Goal: Task Accomplishment & Management: Manage account settings

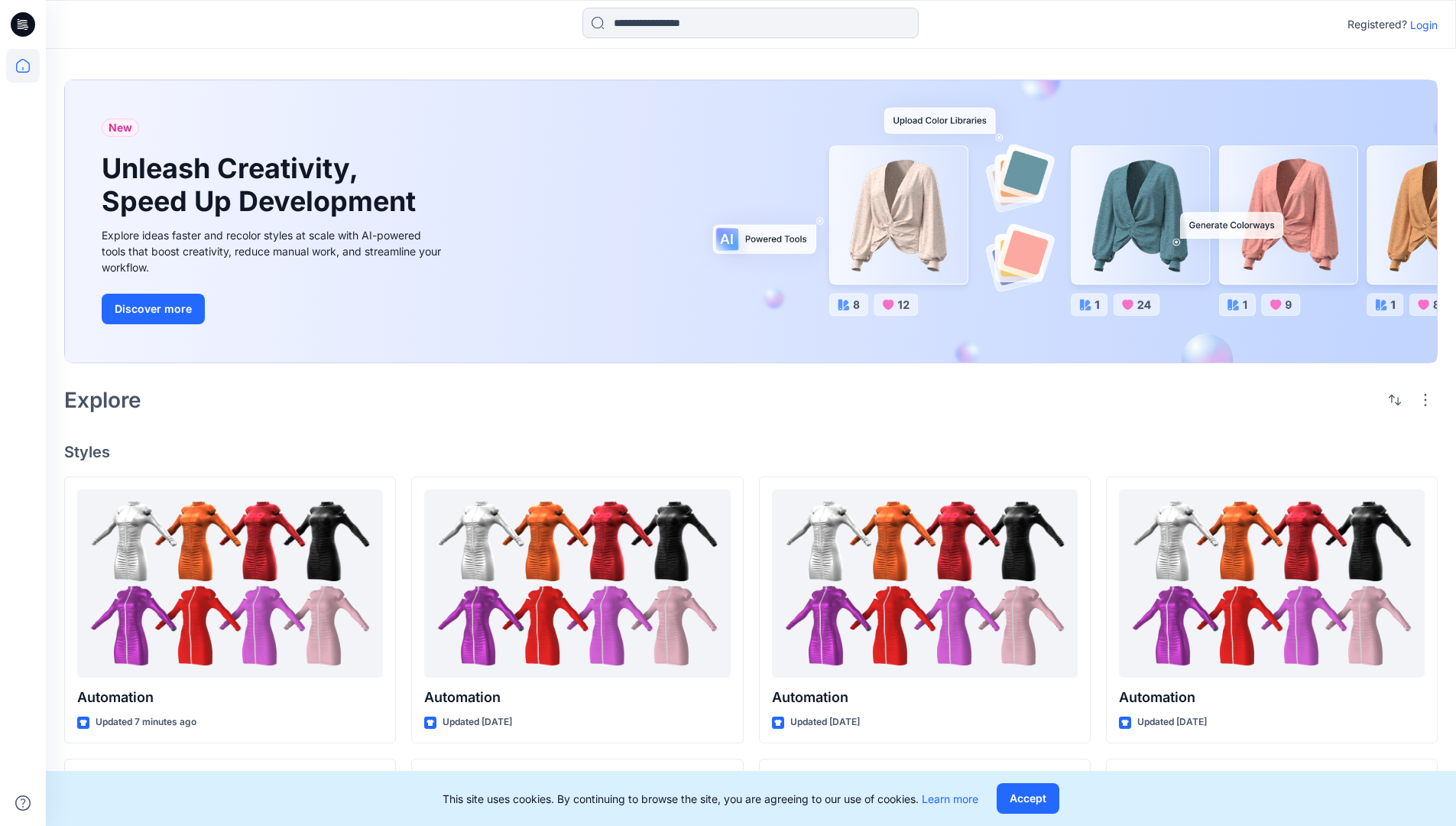
click at [1420, 25] on p "Login" at bounding box center [1424, 25] width 28 height 16
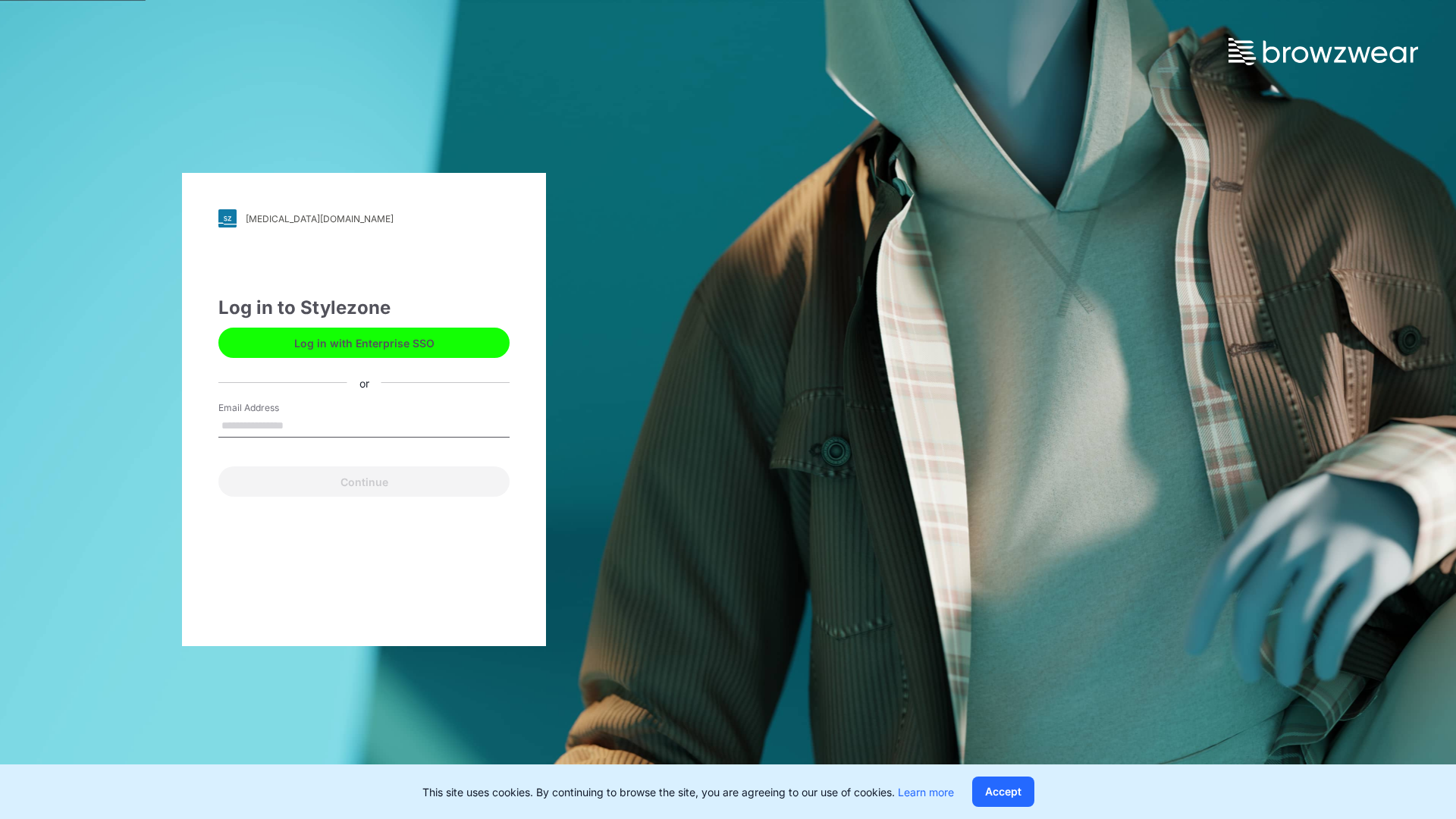
click at [299, 425] on input "Email Address" at bounding box center [364, 426] width 292 height 23
type input "**********"
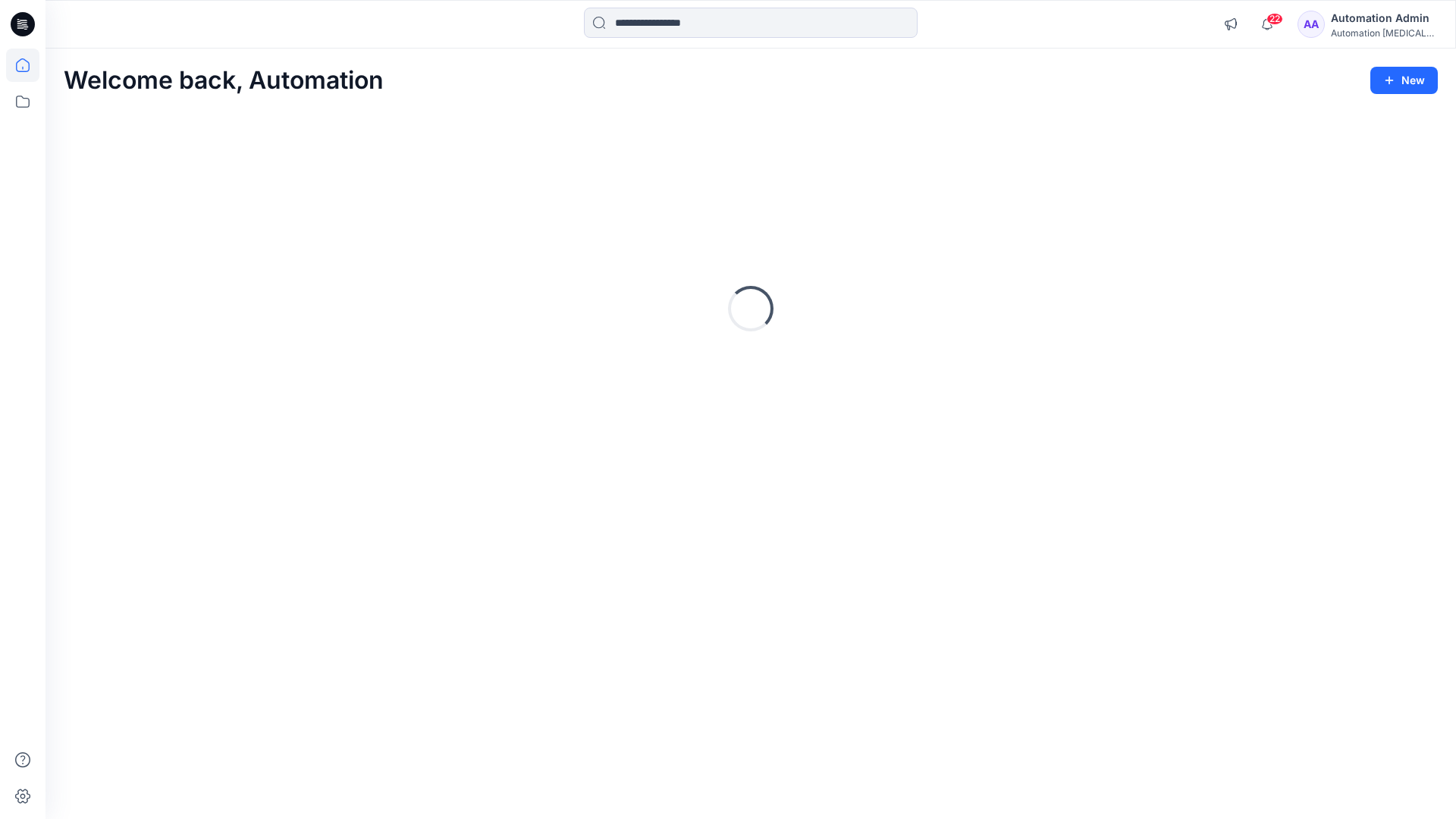
click at [29, 65] on icon at bounding box center [23, 65] width 14 height 14
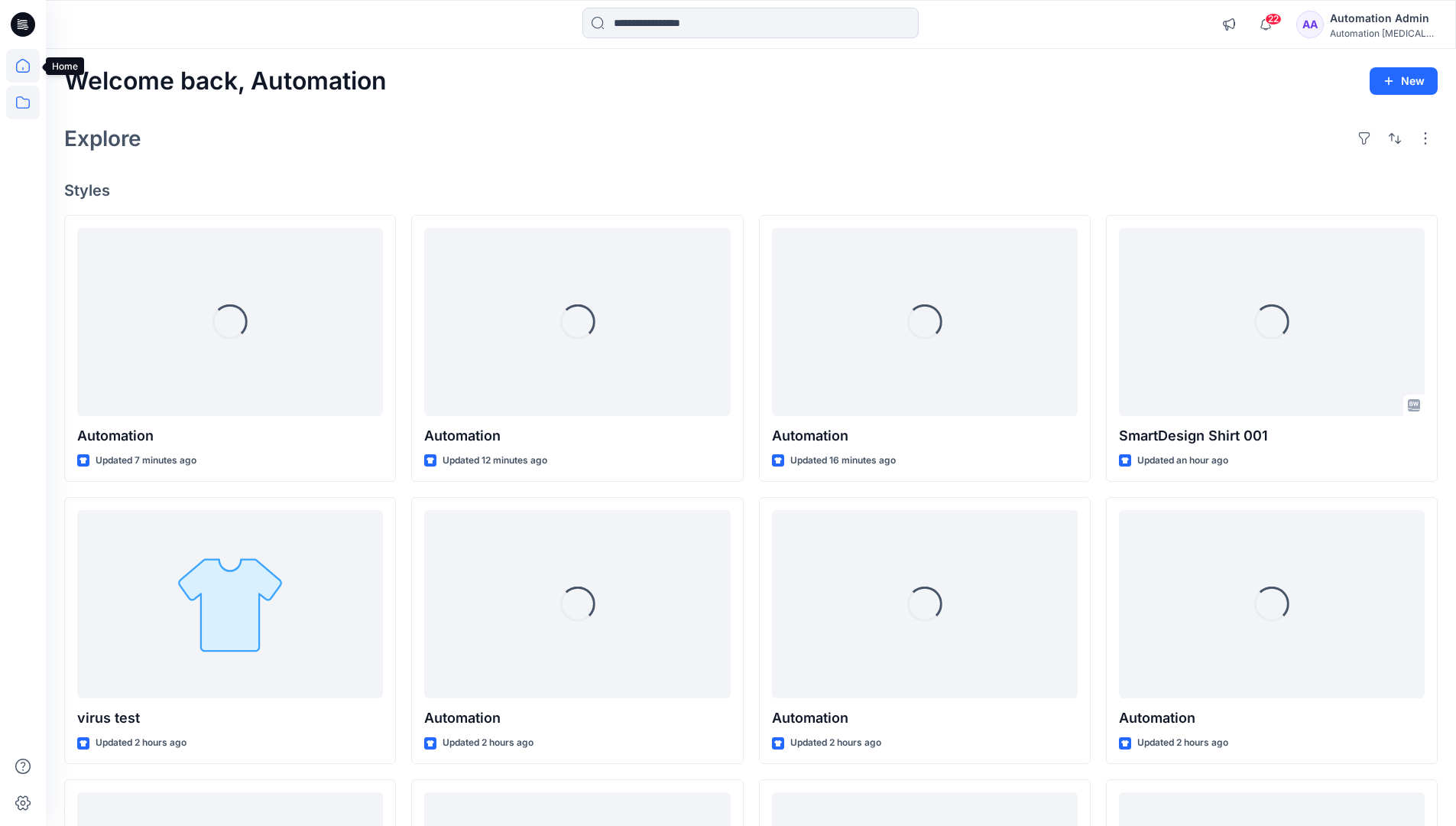
click at [22, 106] on icon at bounding box center [22, 102] width 33 height 33
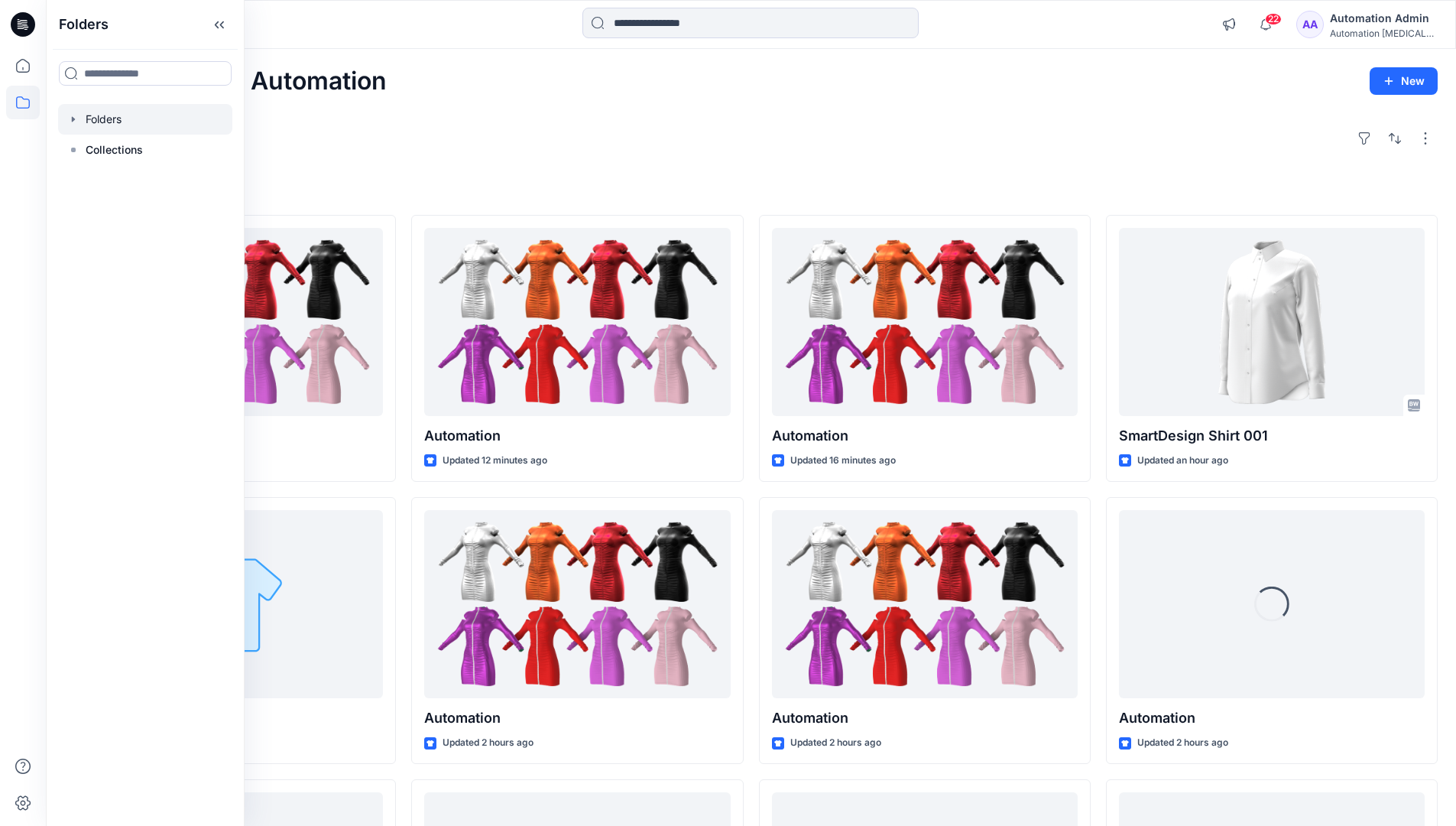
click at [97, 118] on div at bounding box center [145, 119] width 174 height 31
